Goal: Task Accomplishment & Management: Complete application form

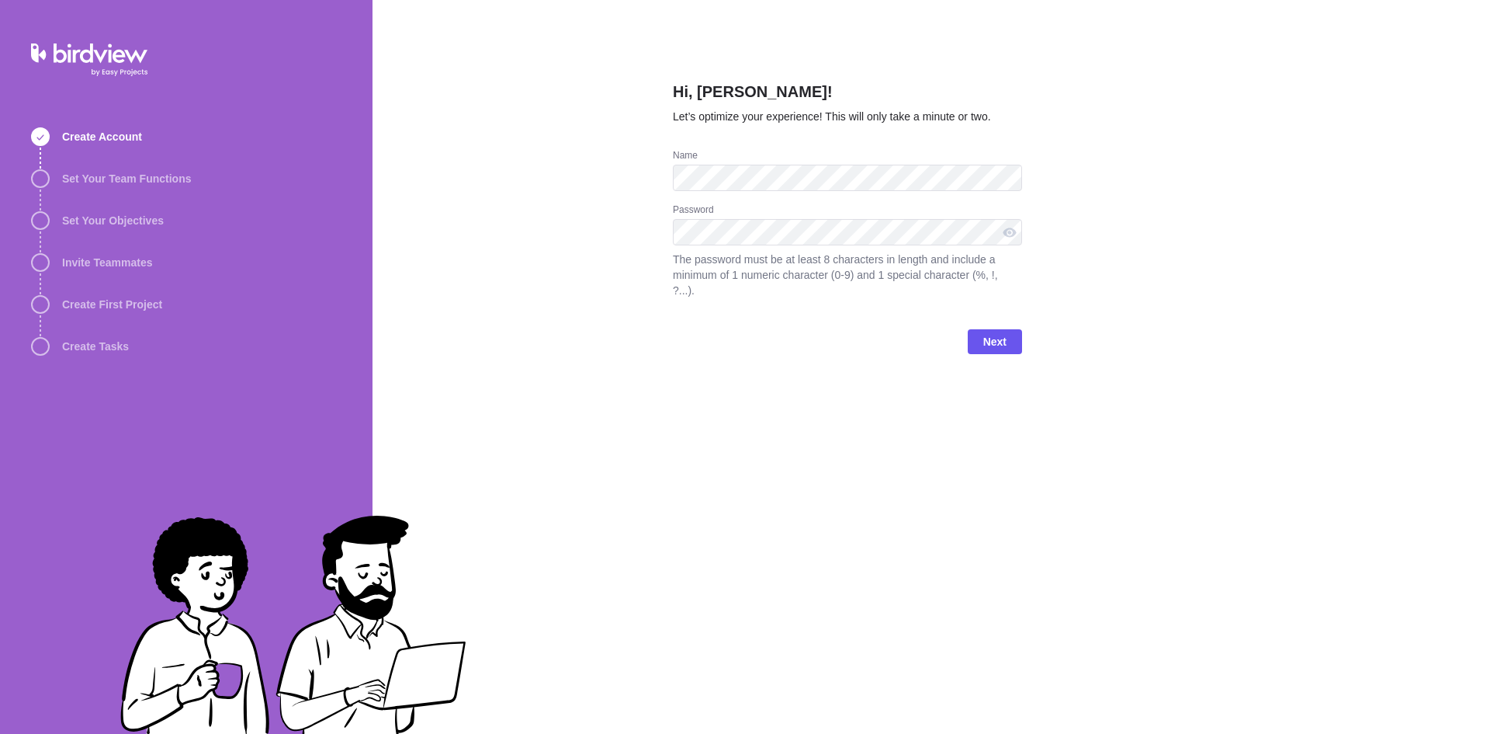
click at [1163, 456] on div "Hi, [PERSON_NAME]! Let’s optimize your experience! This will only take a minute…" at bounding box center [932, 367] width 1118 height 734
click at [1003, 647] on div "Hi, [PERSON_NAME]! Let’s optimize your experience! This will only take a minute…" at bounding box center [847, 367] width 349 height 734
click at [997, 332] on span "Next" at bounding box center [994, 341] width 23 height 19
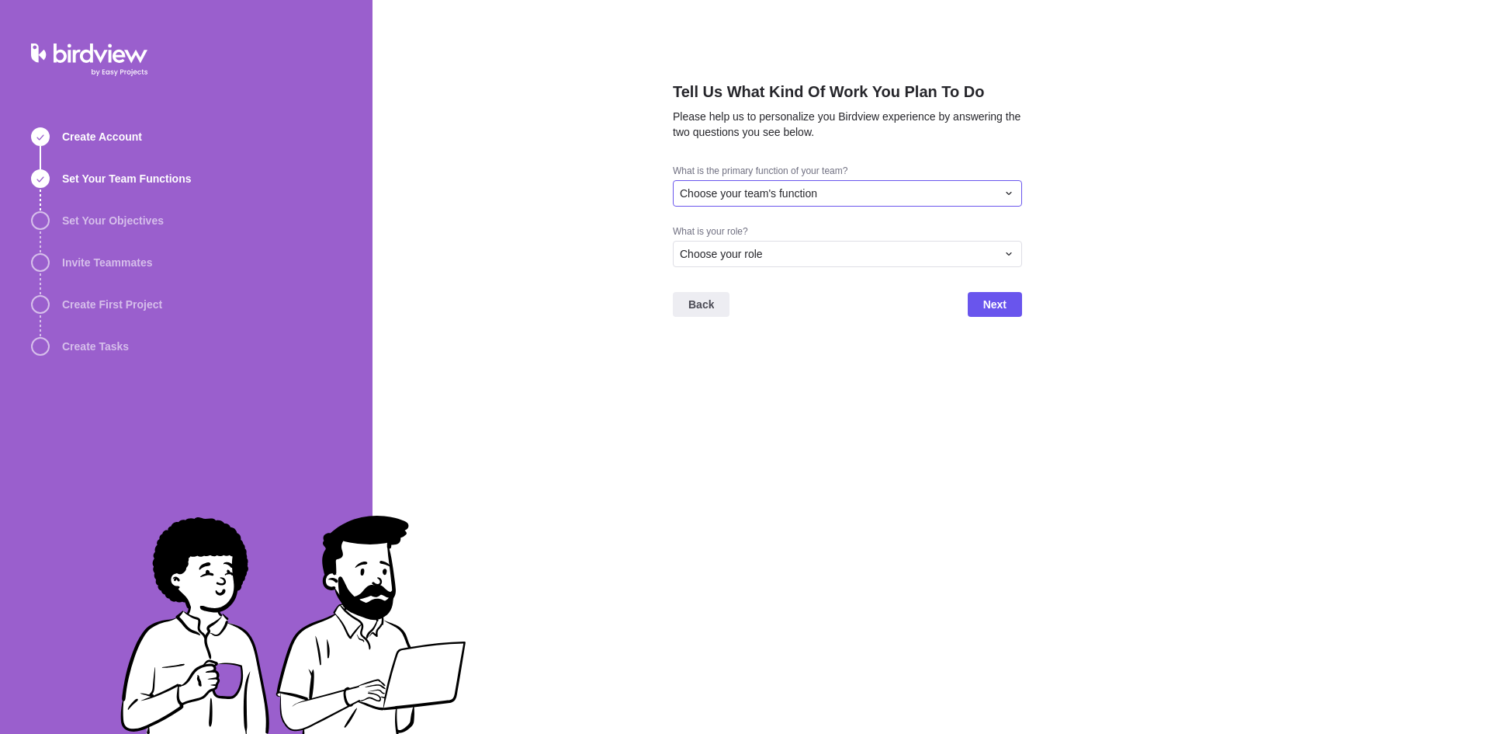
click at [1010, 192] on icon at bounding box center [1009, 193] width 12 height 12
click at [868, 502] on div "Tell Us What Kind Of Work You Plan To Do Please help us to personalize you Bird…" at bounding box center [932, 367] width 1118 height 734
click at [1015, 190] on icon at bounding box center [1009, 193] width 12 height 12
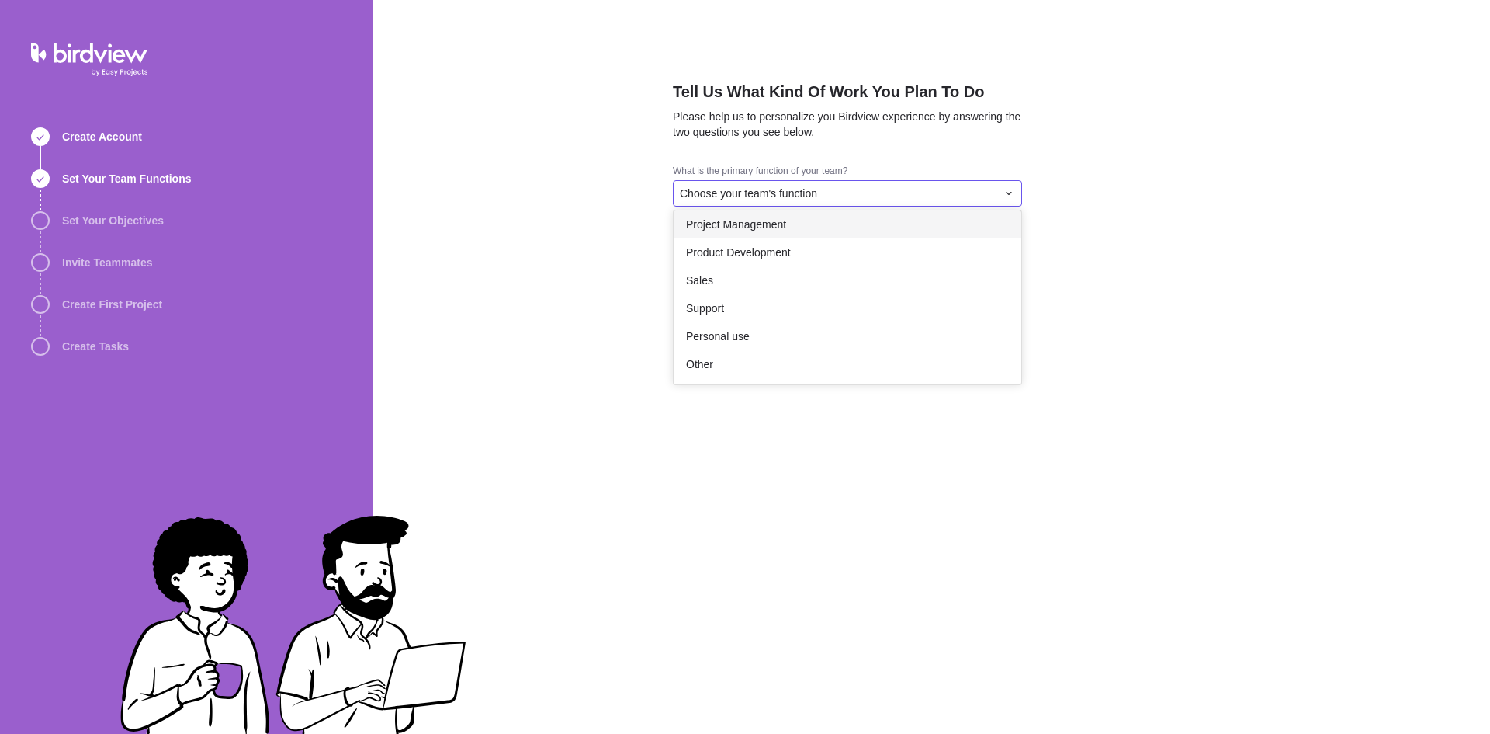
click at [772, 227] on span "Project Management" at bounding box center [736, 225] width 100 height 16
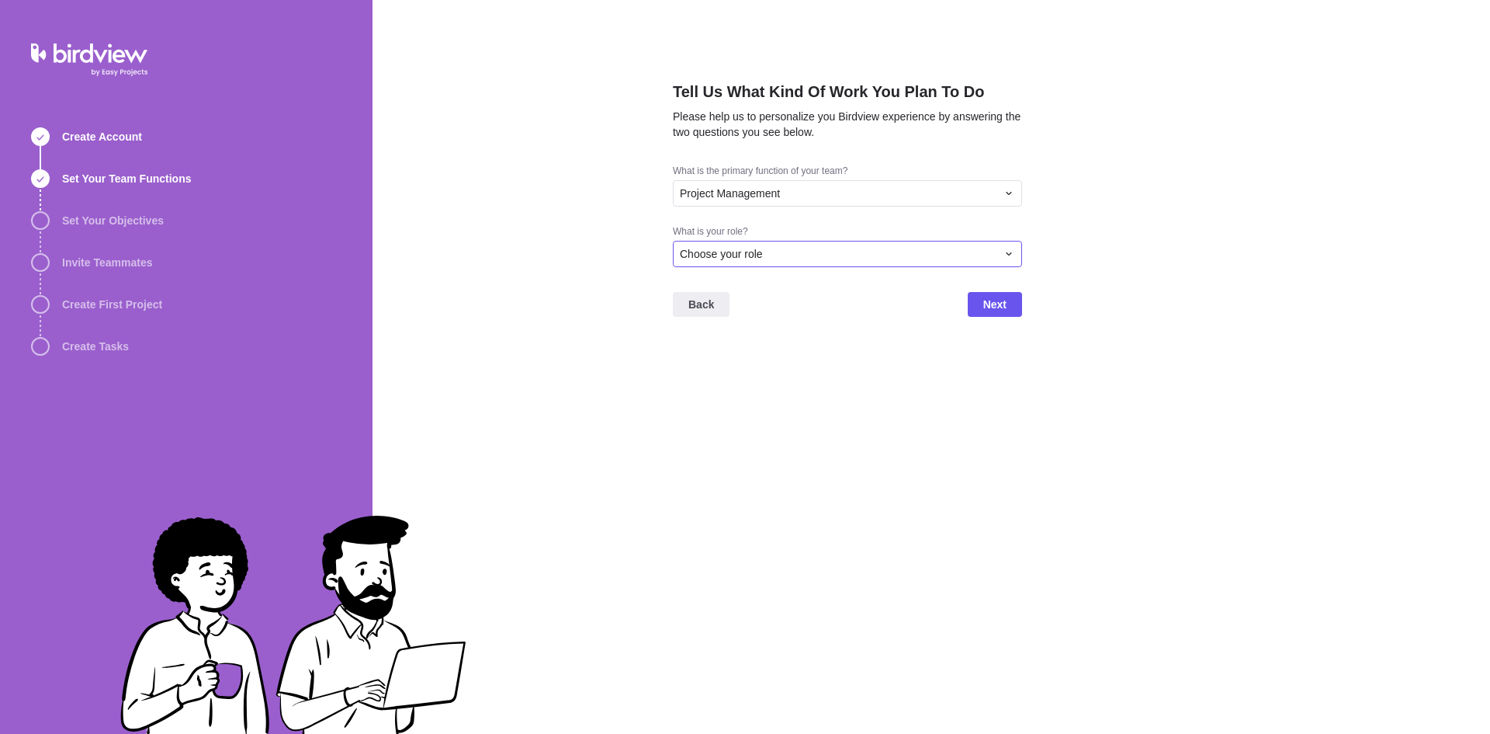
click at [1017, 255] on div "Choose your role" at bounding box center [847, 254] width 349 height 26
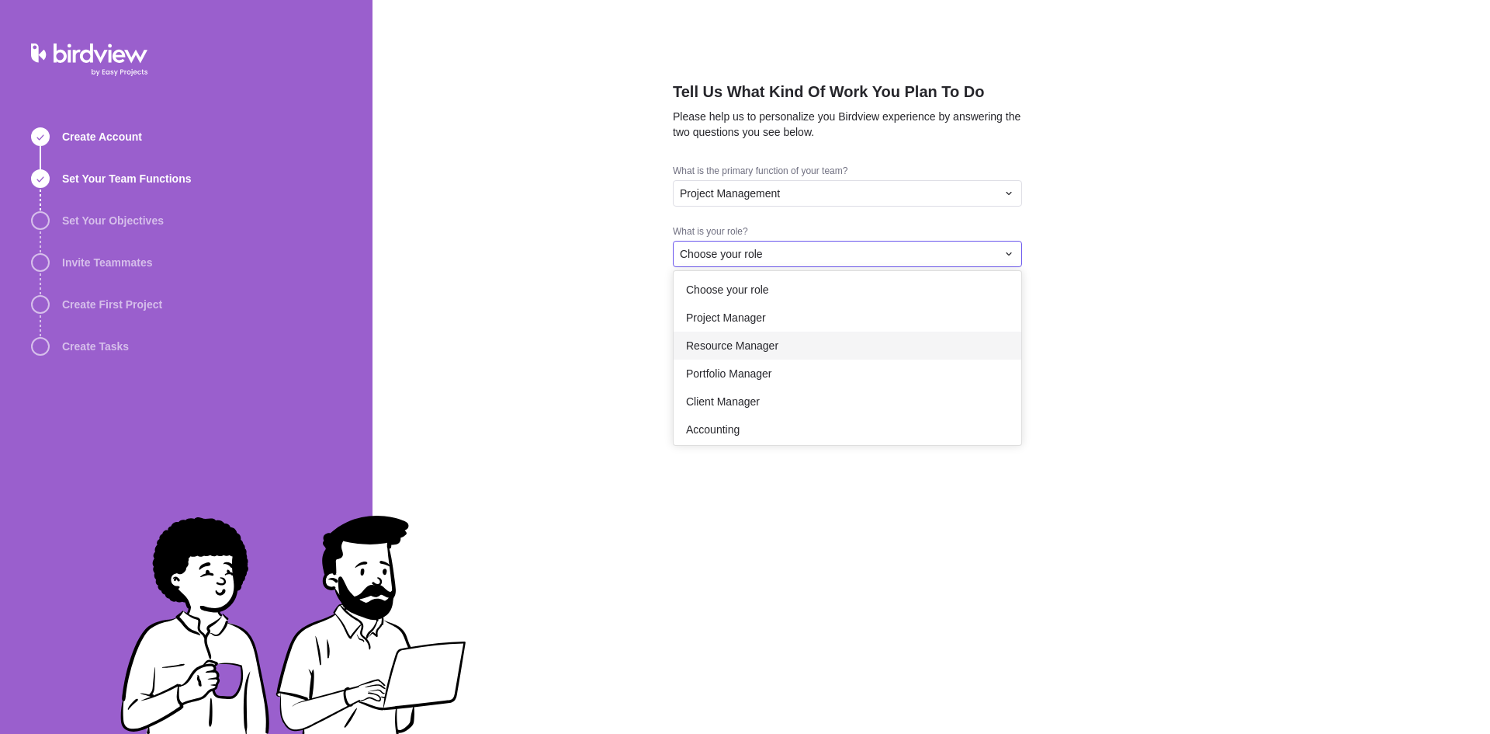
scroll to position [0, 0]
click at [735, 316] on span "Project Manager" at bounding box center [726, 319] width 80 height 16
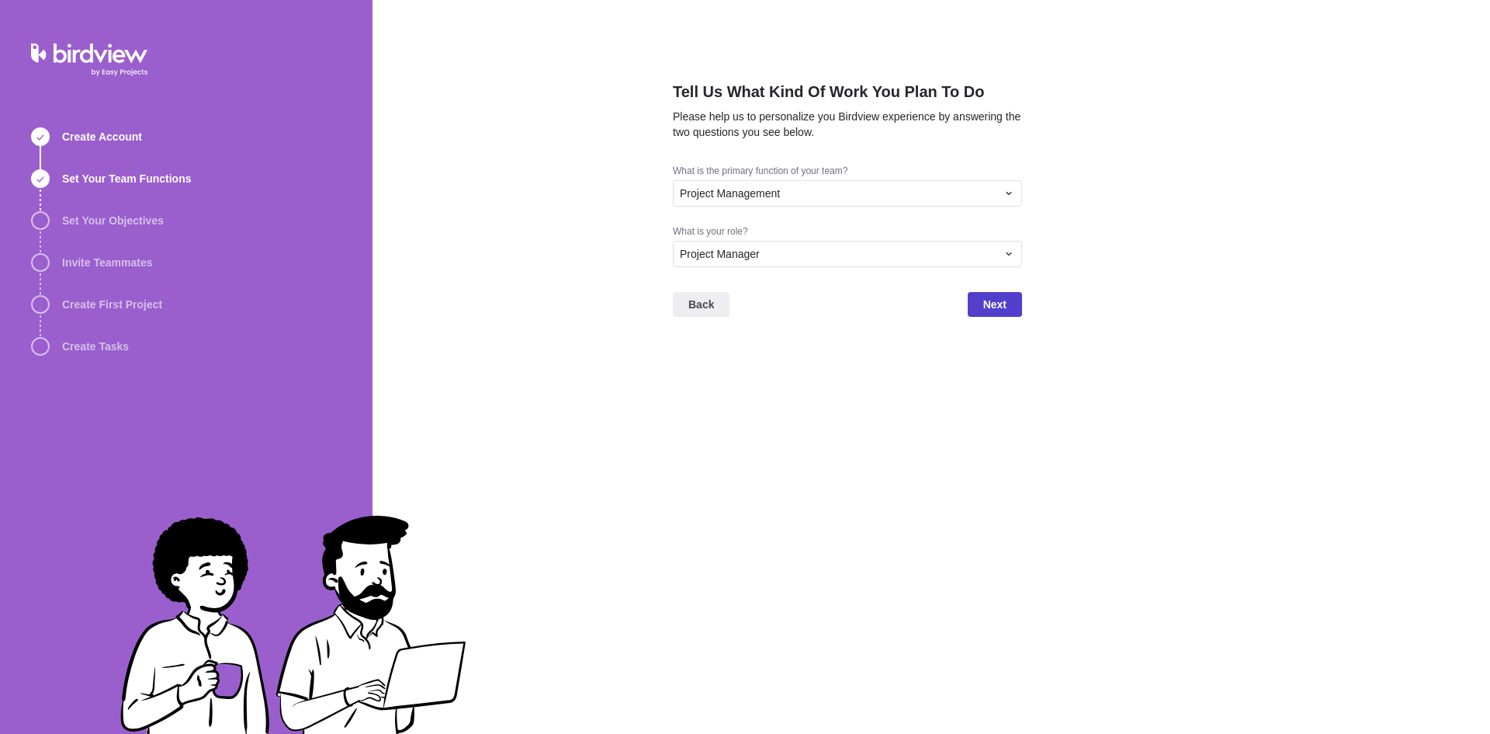
click at [996, 301] on span "Next" at bounding box center [994, 304] width 23 height 19
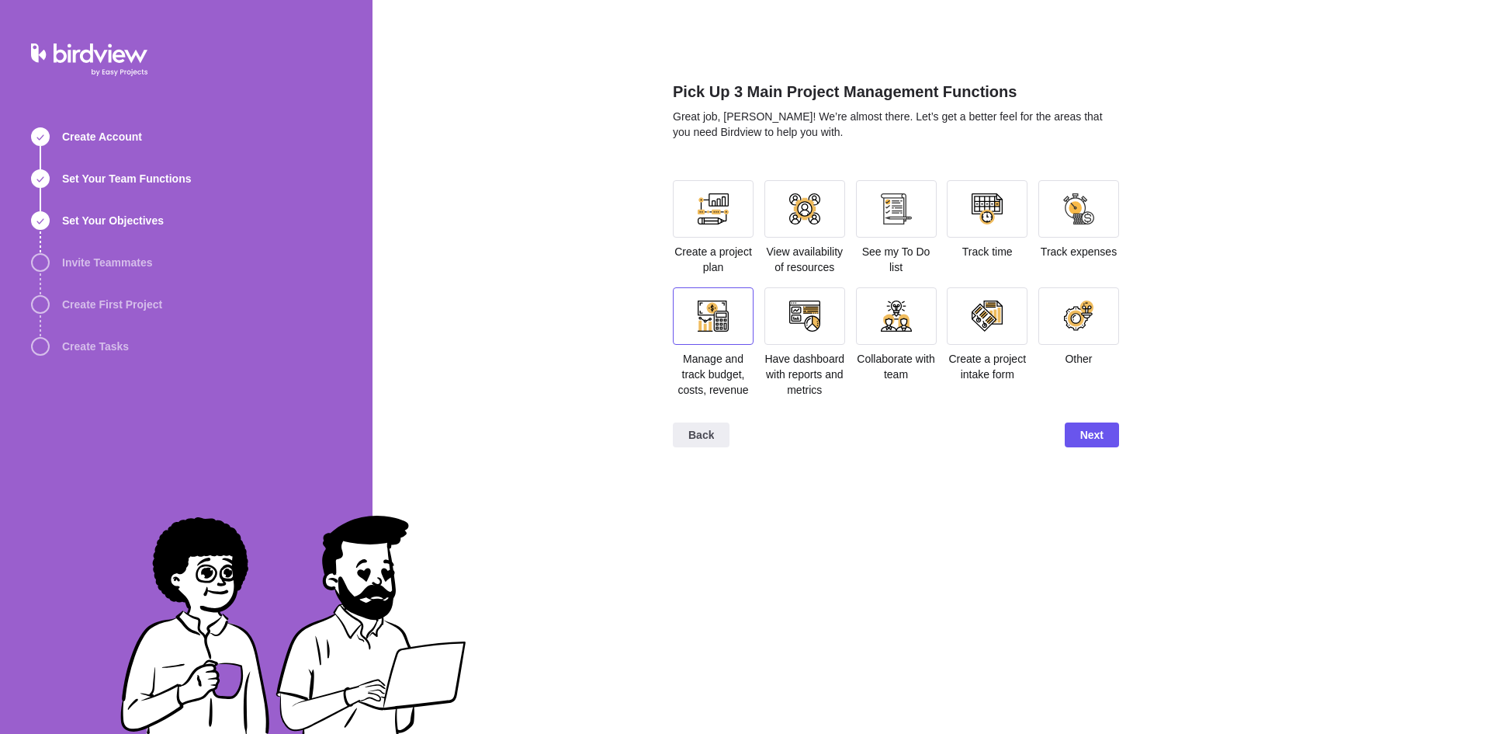
click at [709, 316] on div at bounding box center [713, 315] width 31 height 31
click at [801, 312] on div at bounding box center [804, 315] width 31 height 31
click at [981, 322] on div at bounding box center [987, 315] width 31 height 31
click at [1090, 429] on span "Next" at bounding box center [1092, 434] width 23 height 19
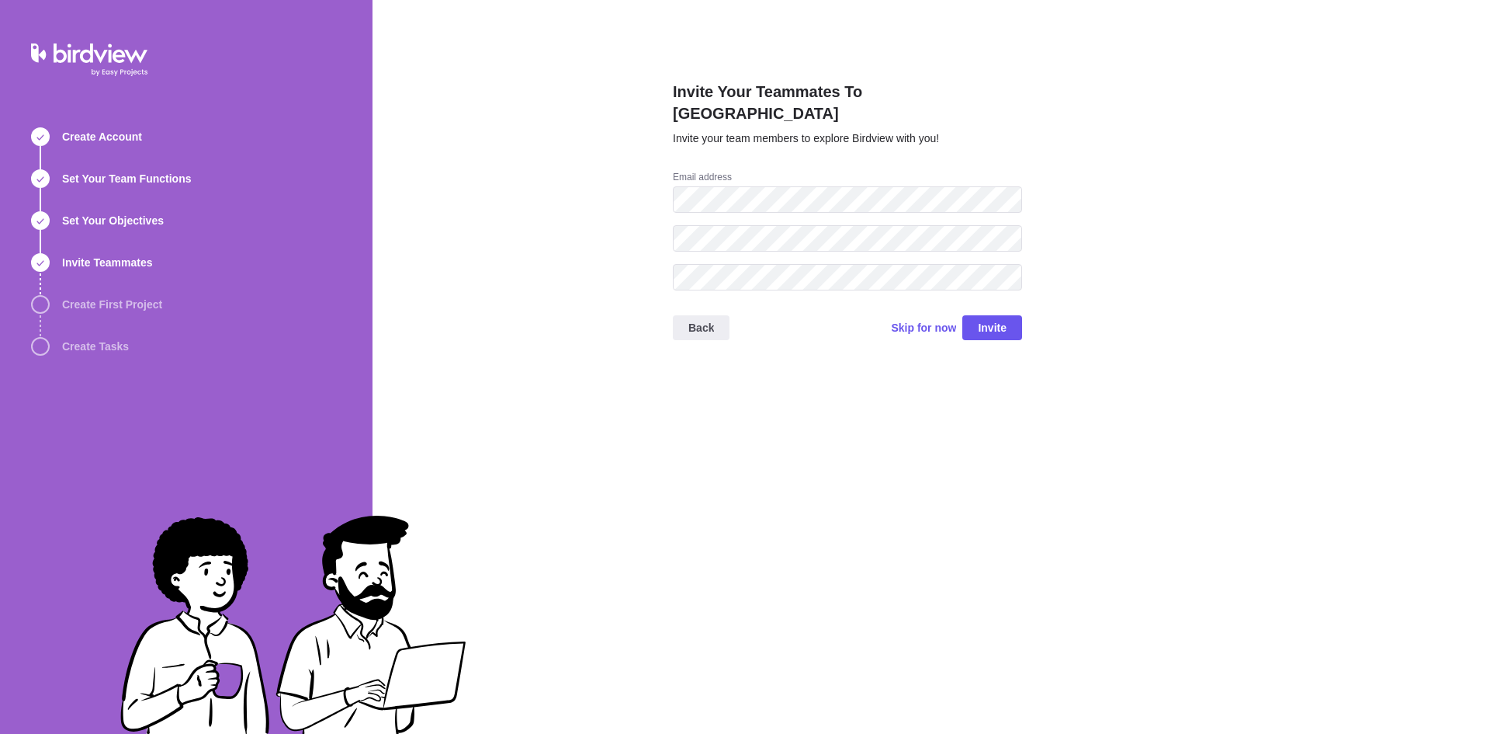
click at [886, 407] on div "Invite Your Teammates To Birdview Invite your team members to explore Birdview …" at bounding box center [847, 367] width 349 height 734
click at [994, 318] on span "Invite" at bounding box center [992, 327] width 29 height 19
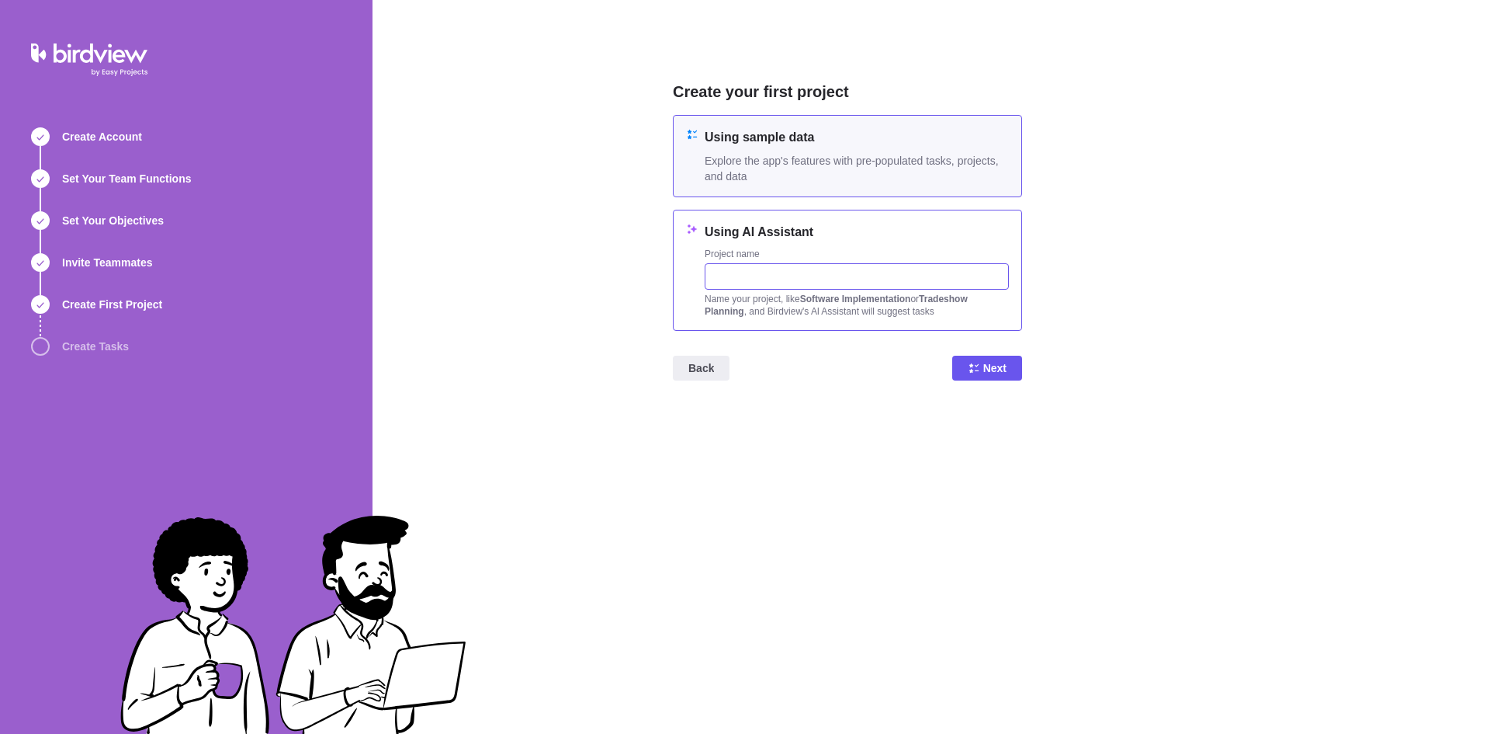
click at [765, 272] on input "text" at bounding box center [857, 276] width 304 height 26
type input "P"
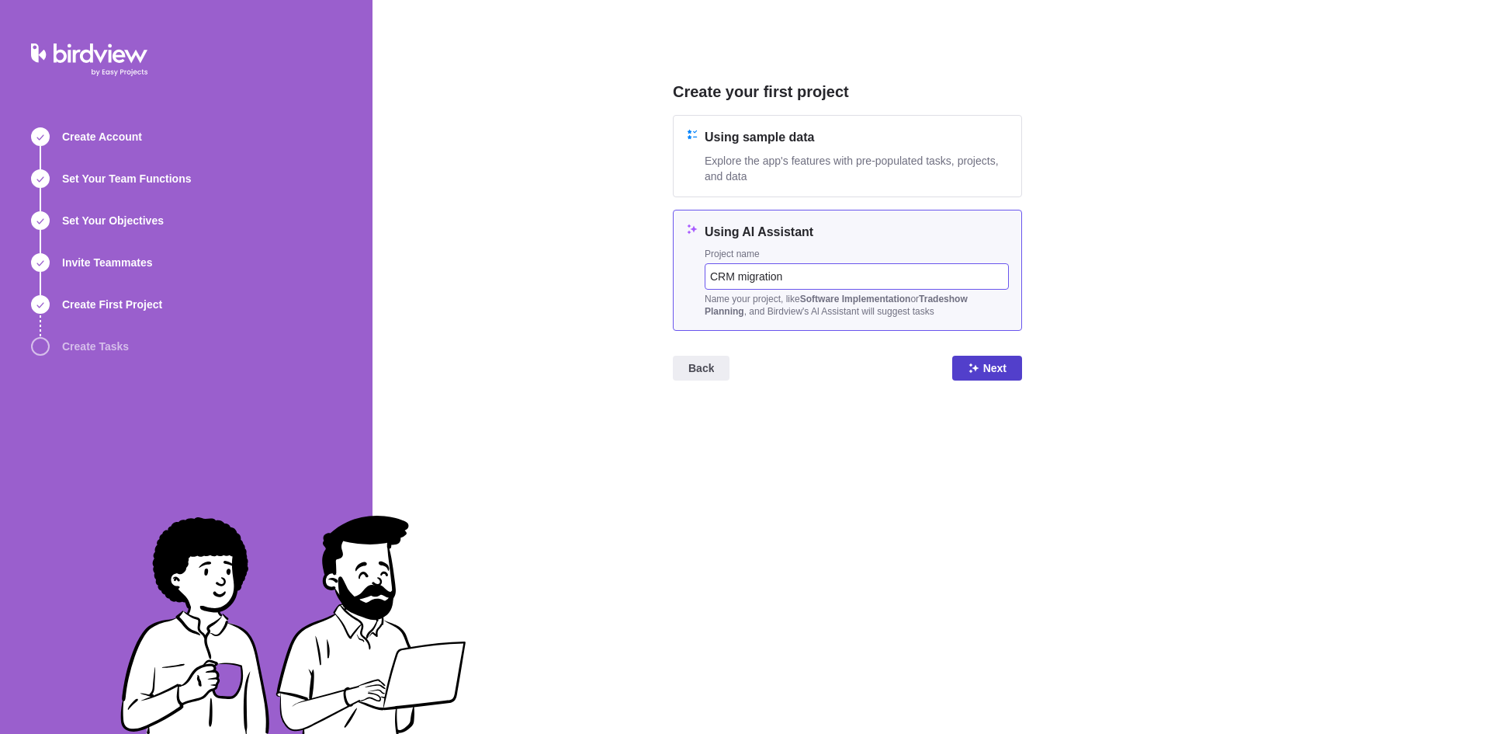
type input "CRM migration"
click at [988, 371] on span "Next" at bounding box center [994, 368] width 23 height 19
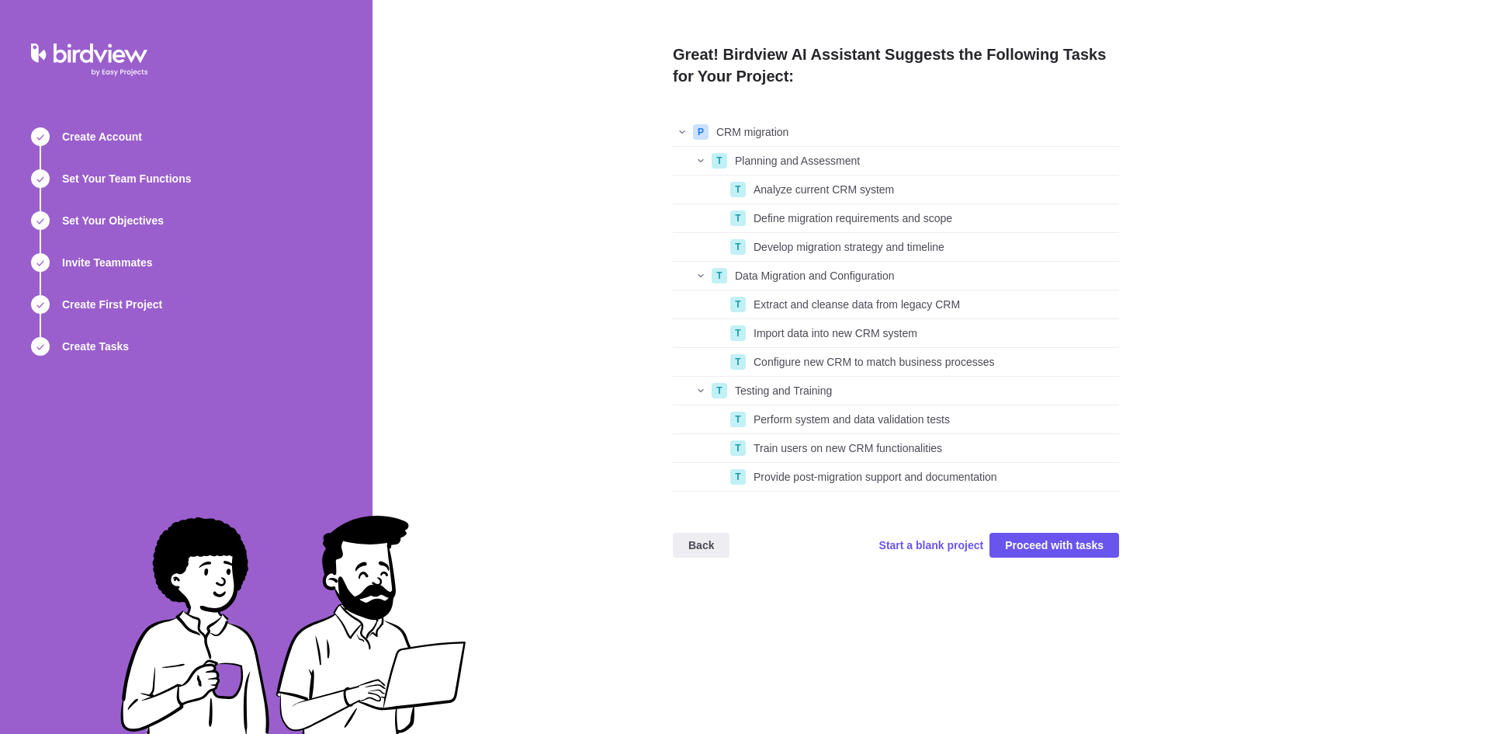
scroll to position [362, 435]
click at [1063, 548] on span "Proceed with tasks" at bounding box center [1054, 545] width 99 height 19
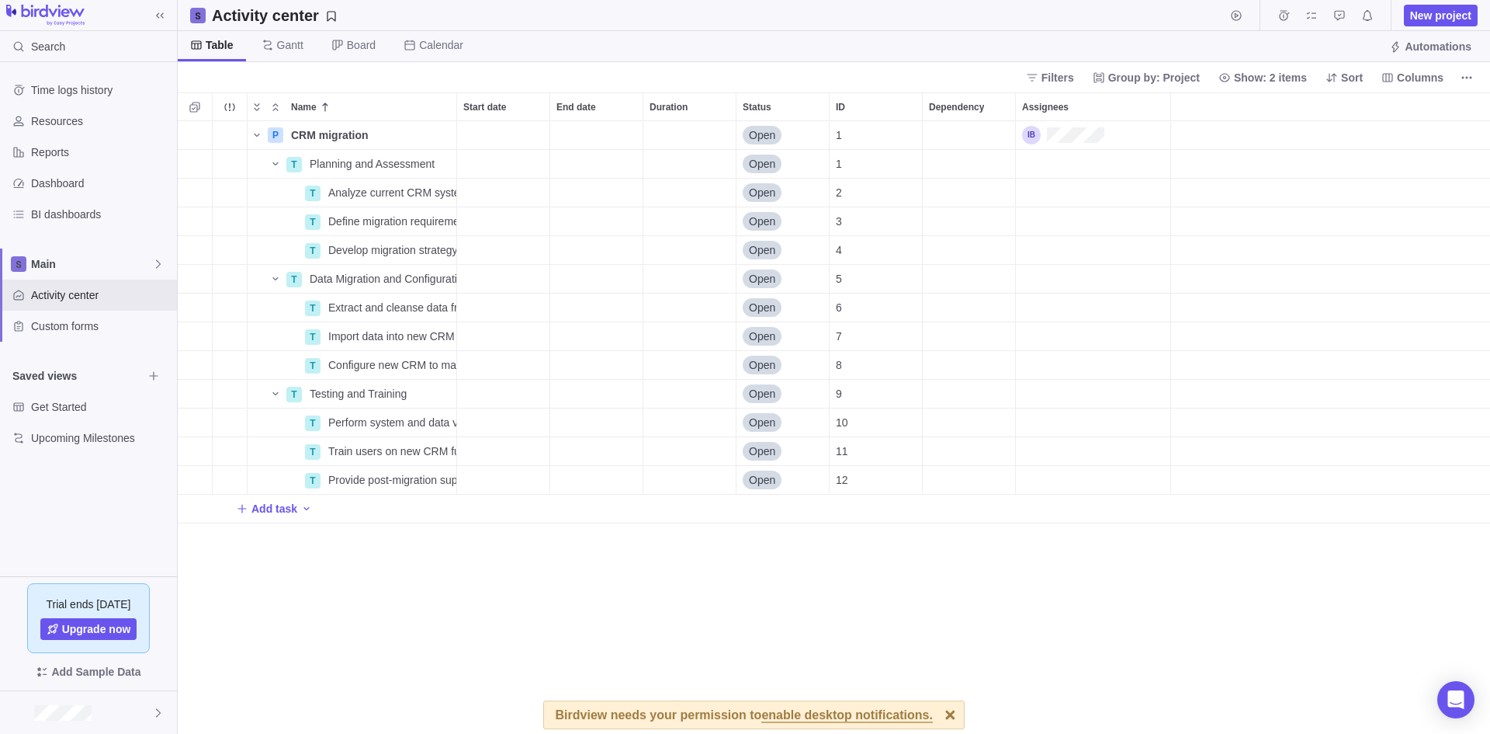
scroll to position [12, 12]
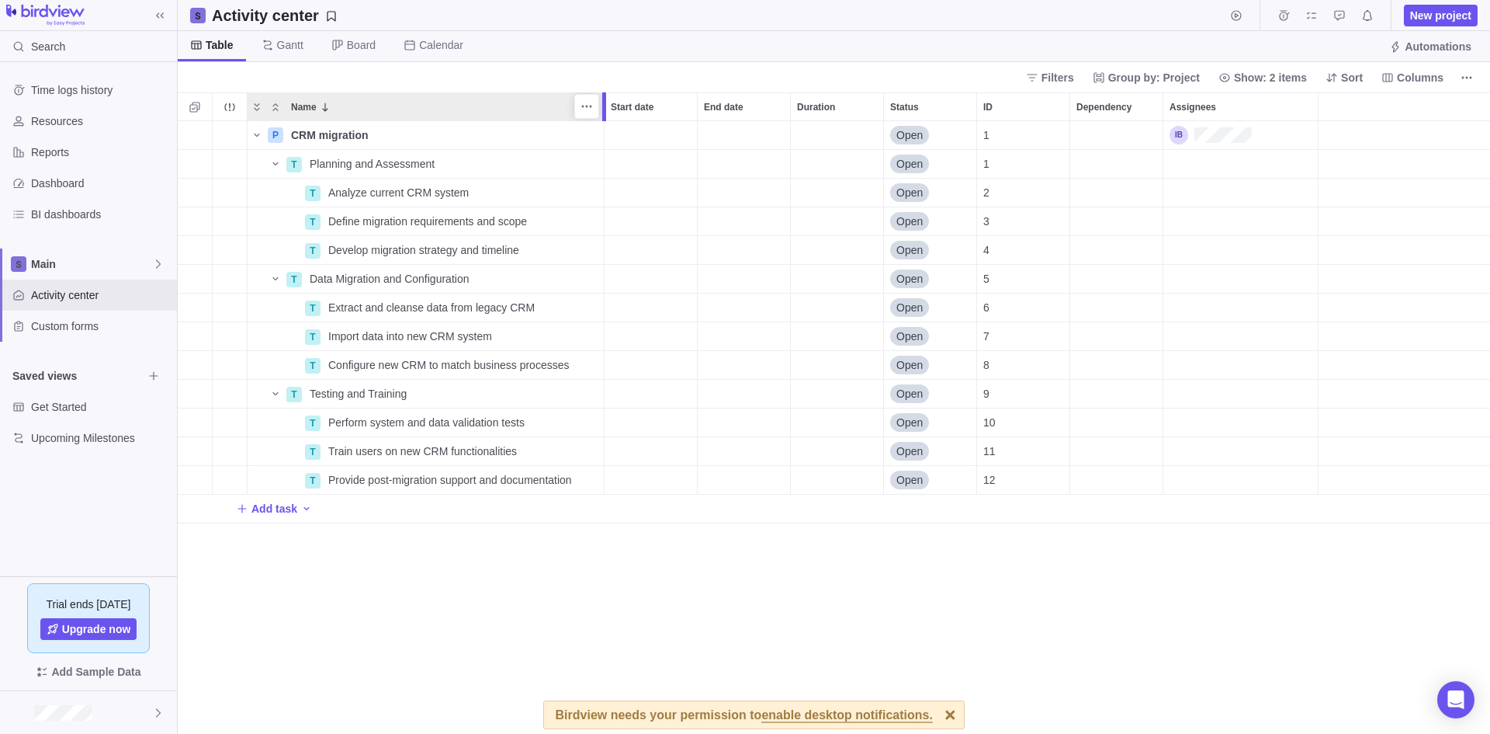
drag, startPoint x: 453, startPoint y: 106, endPoint x: 602, endPoint y: 167, distance: 160.1
click at [602, 167] on div "Name Start date End date Duration Status ID Dependency Assignees P CRM migratio…" at bounding box center [834, 412] width 1313 height 641
